Goal: Task Accomplishment & Management: Check status

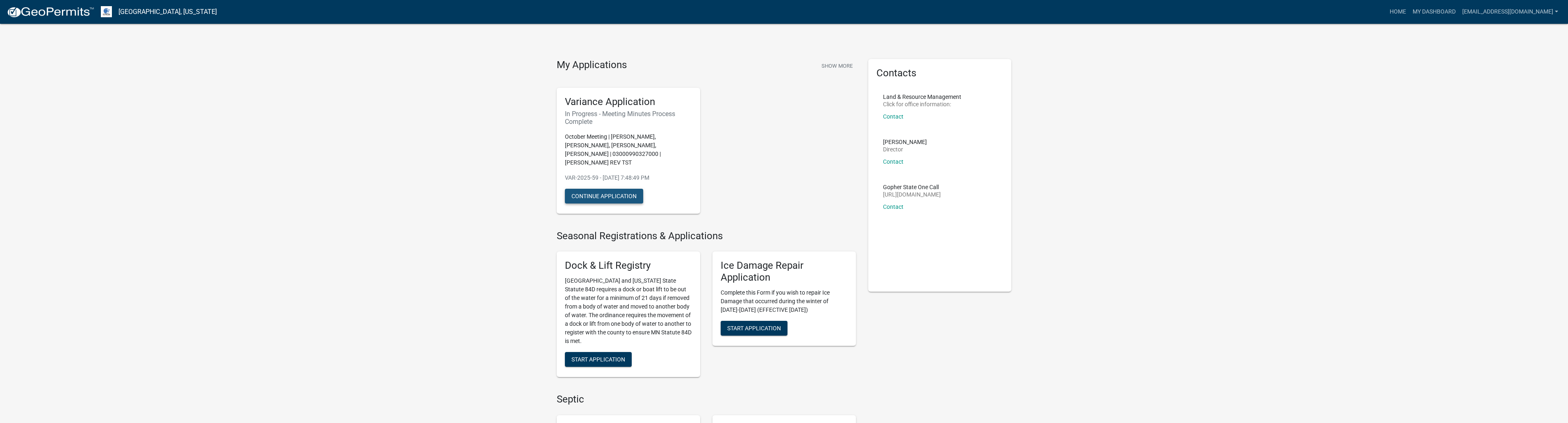
click at [608, 191] on button "Continue Application" at bounding box center [603, 196] width 78 height 15
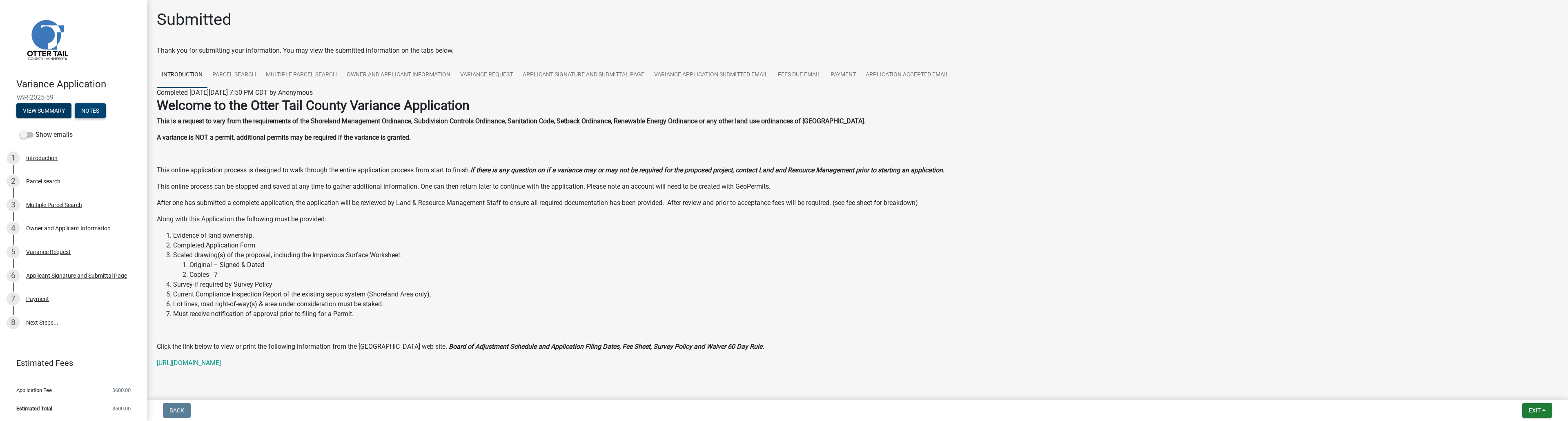
click at [96, 115] on button "Notes" at bounding box center [91, 111] width 31 height 15
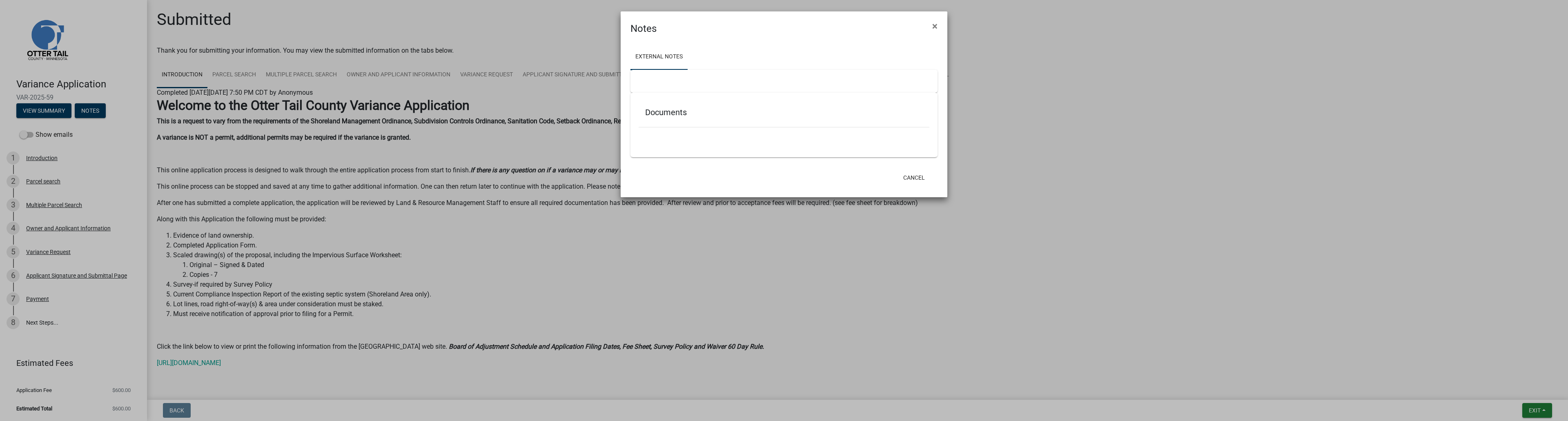
click at [671, 103] on div "Documents" at bounding box center [783, 124] width 307 height 64
drag, startPoint x: 692, startPoint y: 136, endPoint x: 824, endPoint y: 142, distance: 132.1
click at [697, 137] on div at bounding box center [783, 135] width 290 height 15
click at [915, 175] on button "Cancel" at bounding box center [914, 178] width 35 height 15
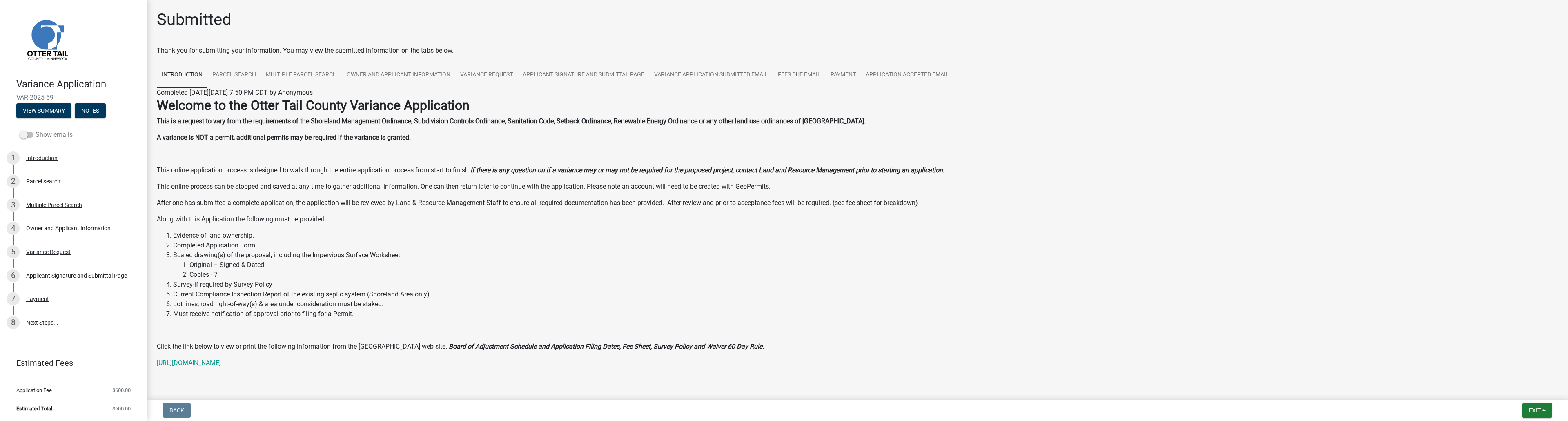
click at [30, 132] on span at bounding box center [26, 135] width 14 height 5
click at [36, 130] on input "Show emails" at bounding box center [36, 130] width 0 height 0
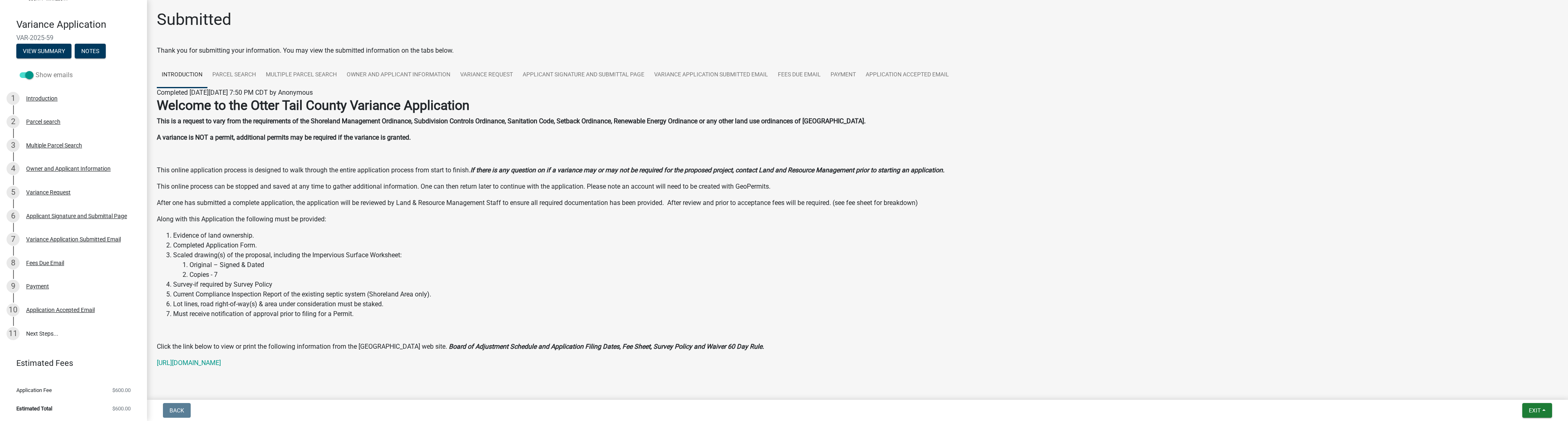
click at [23, 75] on span at bounding box center [26, 75] width 14 height 5
click at [36, 70] on input "Show emails" at bounding box center [36, 70] width 0 height 0
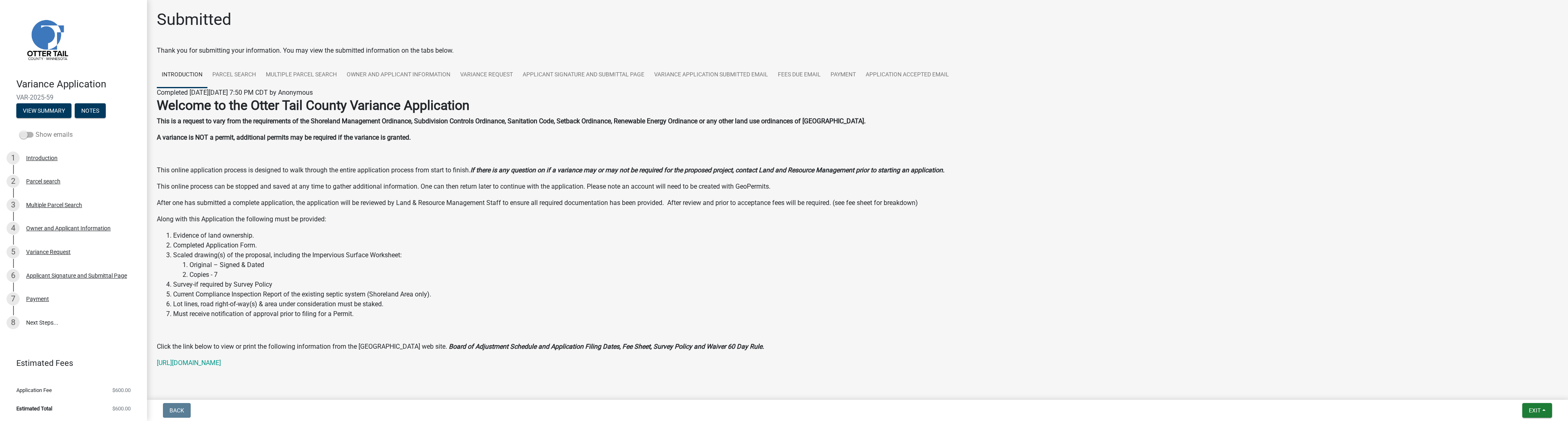
scroll to position [0, 0]
click at [27, 135] on span at bounding box center [26, 135] width 14 height 5
click at [36, 130] on input "Show emails" at bounding box center [36, 130] width 0 height 0
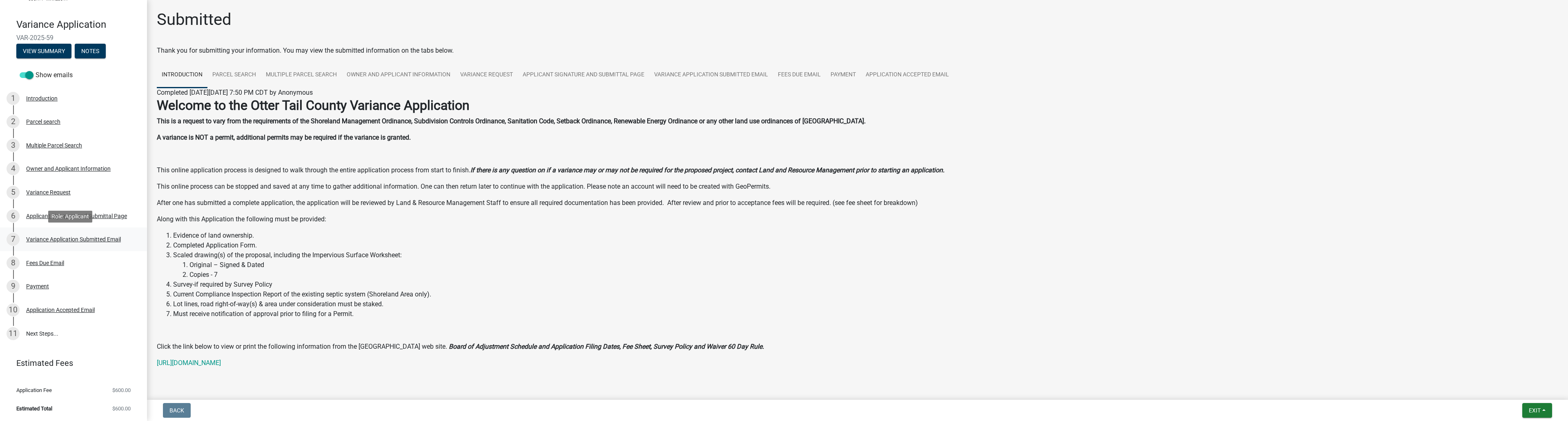
click at [69, 237] on div "Variance Application Submitted Email" at bounding box center [73, 239] width 94 height 5
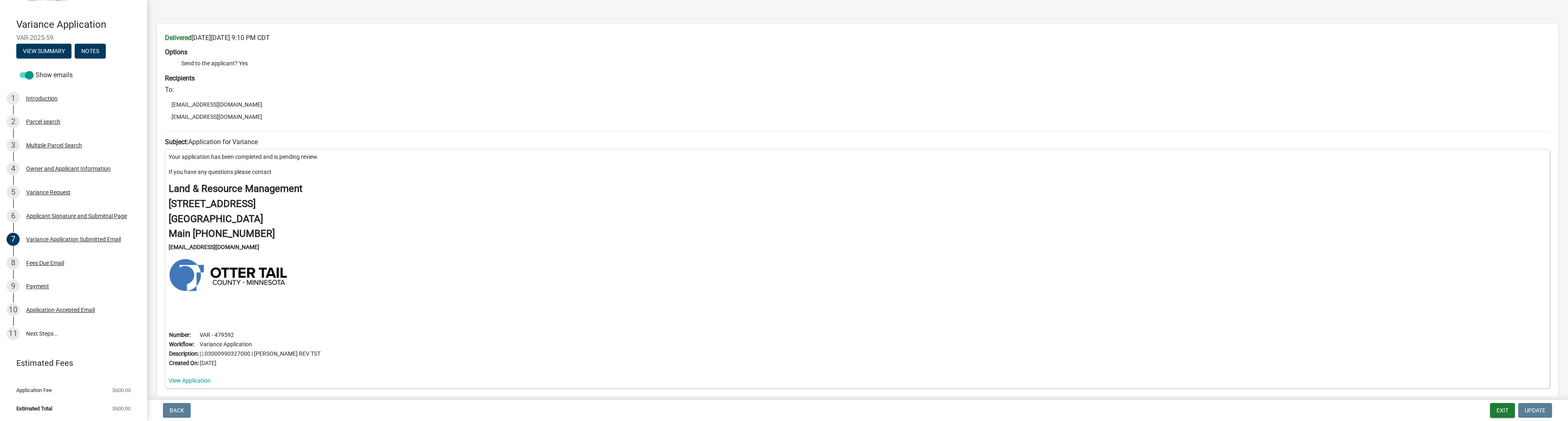
scroll to position [73, 0]
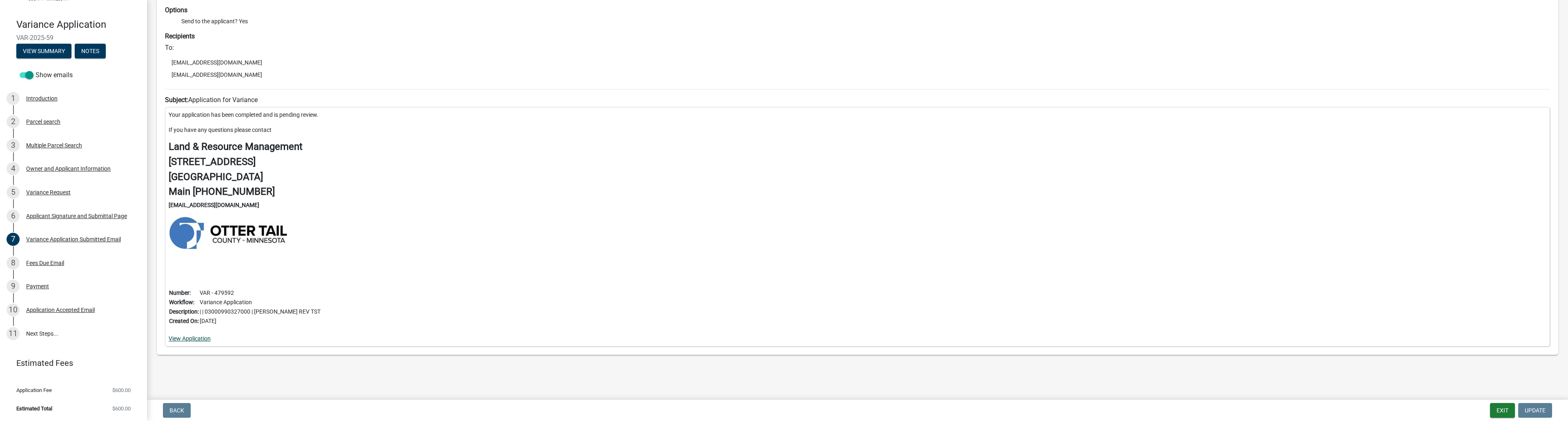
click at [201, 339] on link "View Application" at bounding box center [190, 338] width 42 height 6
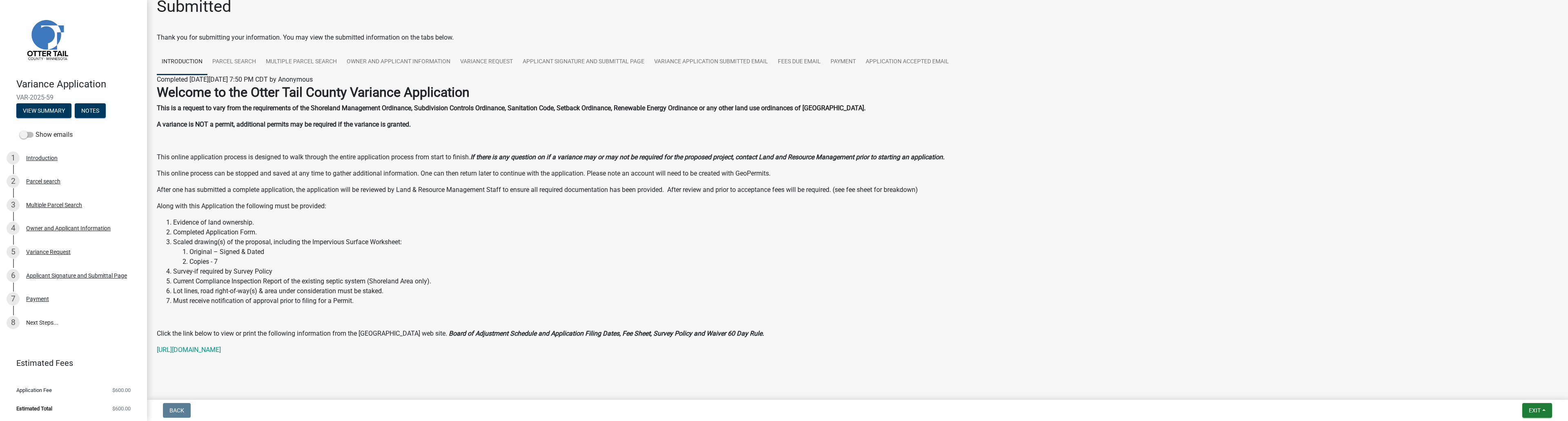
scroll to position [19, 0]
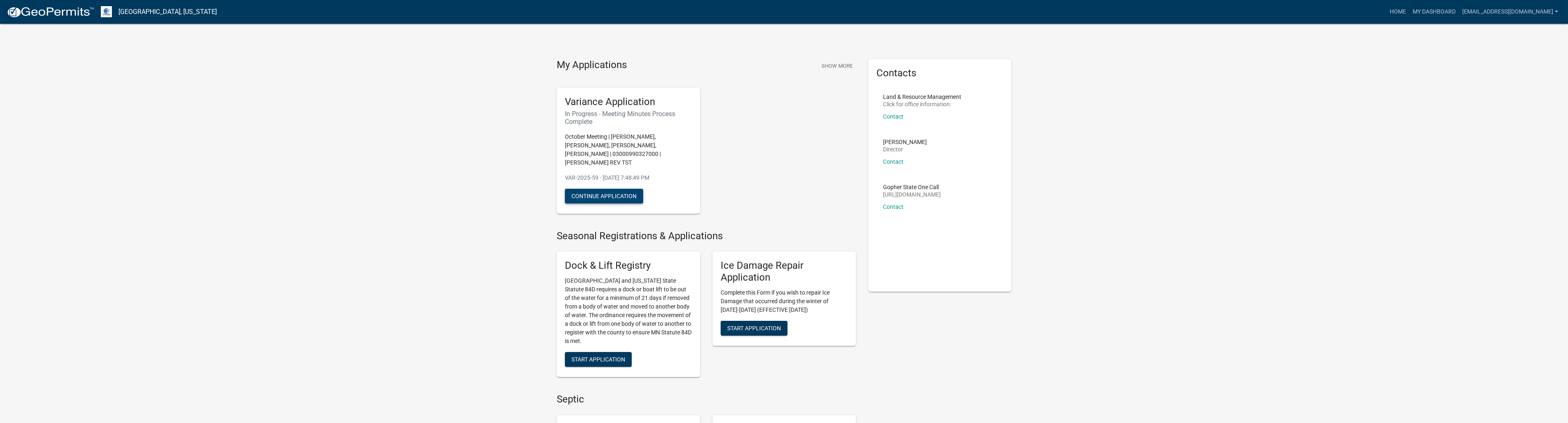
click at [608, 192] on button "Continue Application" at bounding box center [603, 196] width 78 height 15
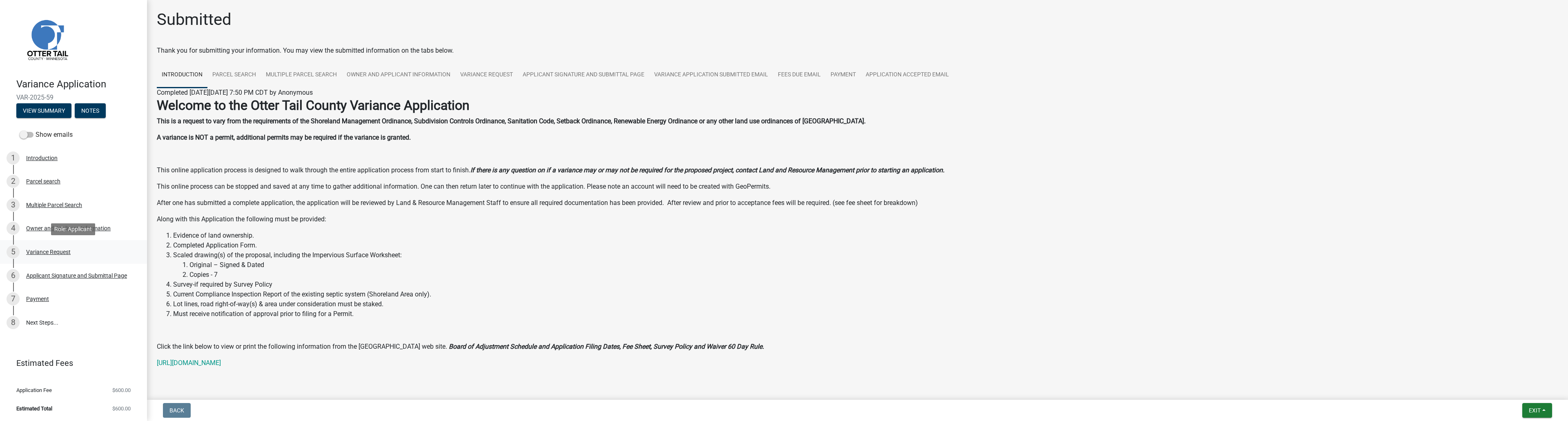
click at [54, 251] on div "Variance Request" at bounding box center [49, 252] width 45 height 5
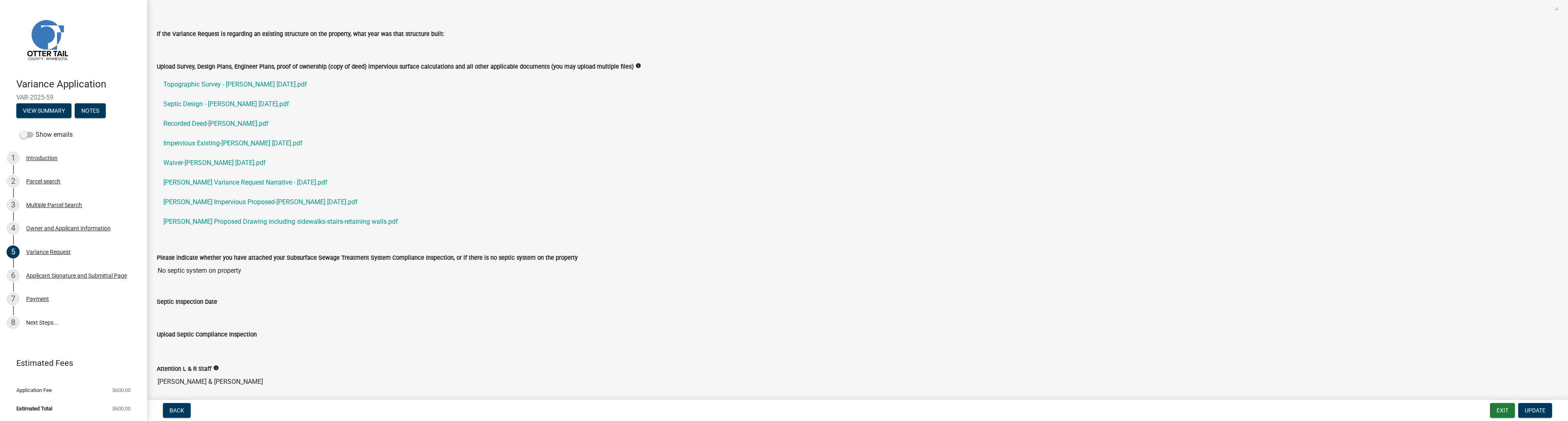
scroll to position [292, 0]
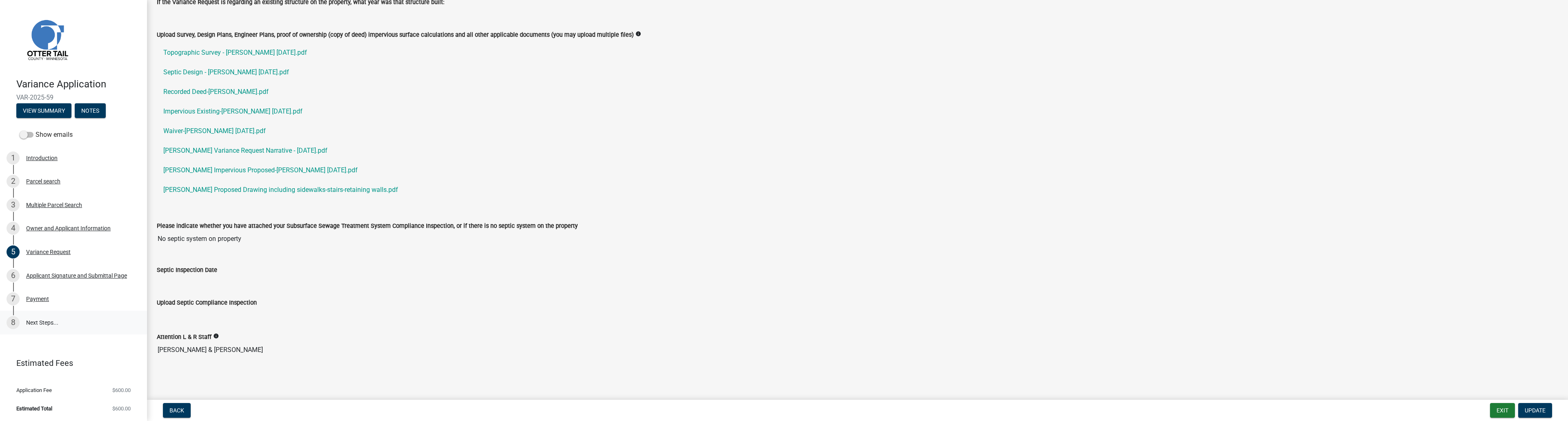
click at [43, 324] on link "8 Next Steps..." at bounding box center [73, 322] width 147 height 24
click at [43, 323] on link "8 Next Steps..." at bounding box center [73, 322] width 147 height 24
